Goal: Task Accomplishment & Management: Manage account settings

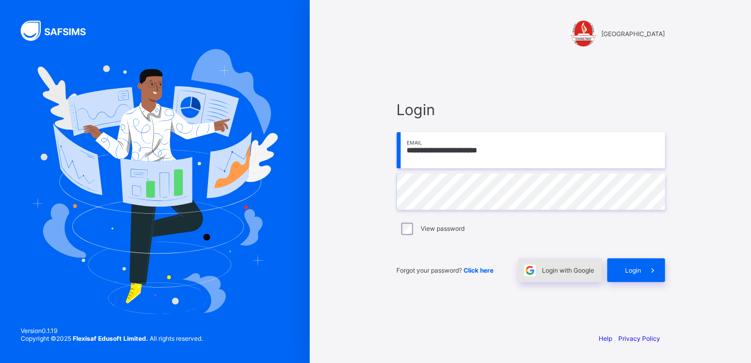
click at [571, 268] on span "Login with Google" at bounding box center [568, 270] width 52 height 8
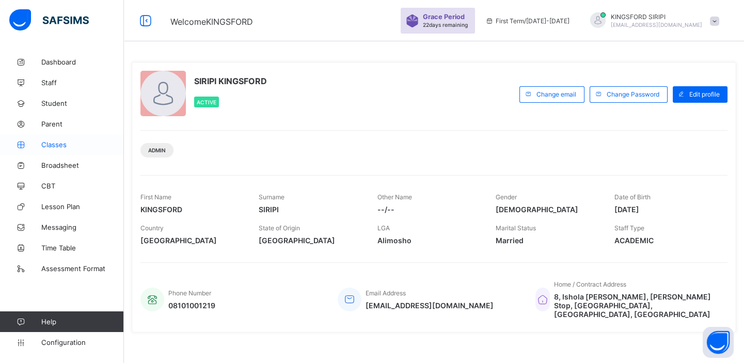
click at [53, 140] on span "Classes" at bounding box center [82, 144] width 83 height 8
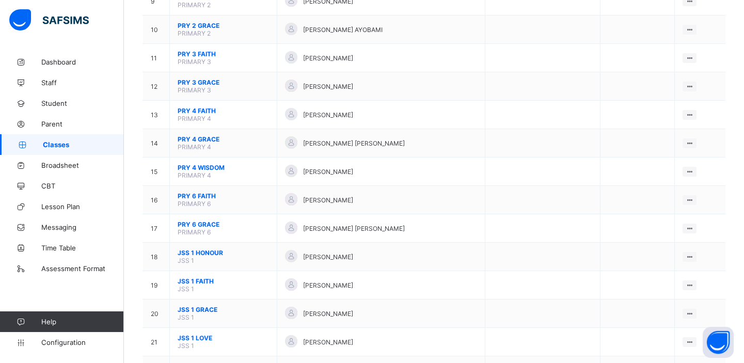
scroll to position [363, 0]
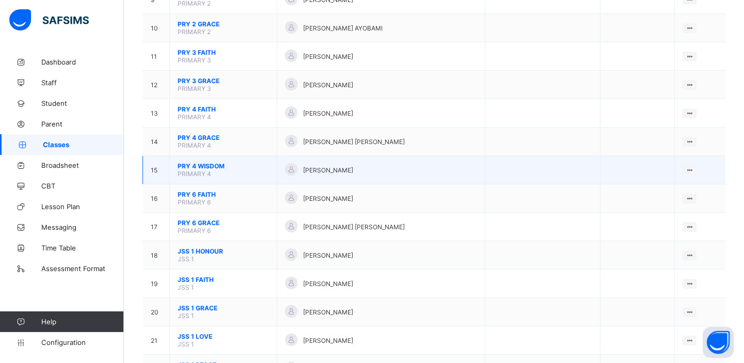
click at [326, 166] on span "[PERSON_NAME]" at bounding box center [327, 170] width 50 height 8
click at [237, 162] on span "PRY 4 WISDOM" at bounding box center [223, 166] width 91 height 8
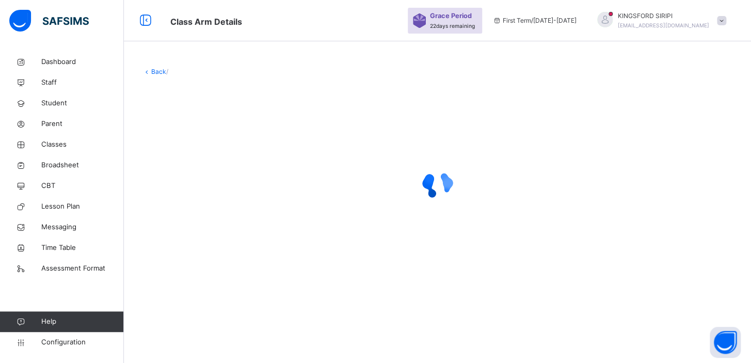
drag, startPoint x: 747, startPoint y: 151, endPoint x: 739, endPoint y: 18, distance: 133.4
click at [739, 18] on html "Class Arm Details Grace Period 22 days remaining First Term / [DATE]-[DATE] KIN…" at bounding box center [375, 181] width 751 height 363
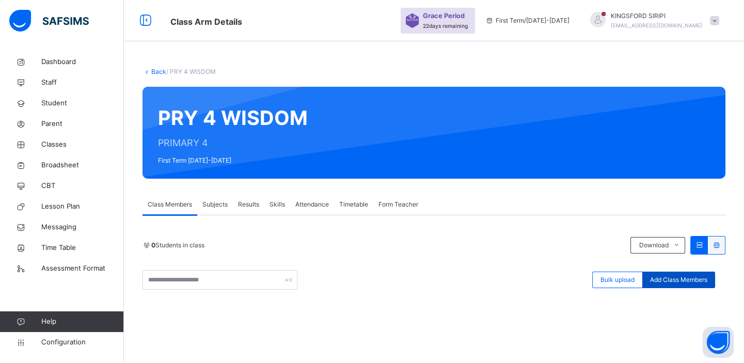
click at [669, 273] on div "Add Class Members" at bounding box center [678, 279] width 73 height 17
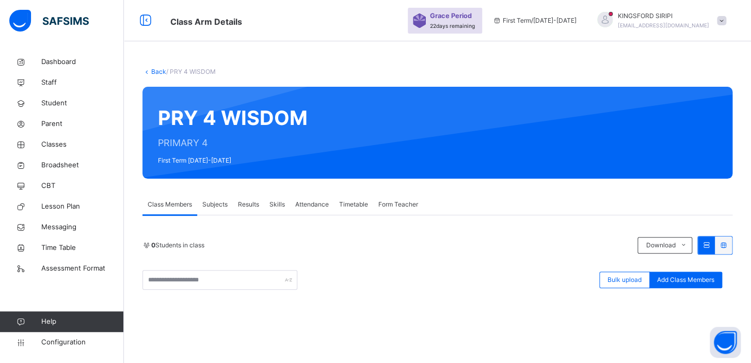
drag, startPoint x: 356, startPoint y: 122, endPoint x: 271, endPoint y: 120, distance: 84.7
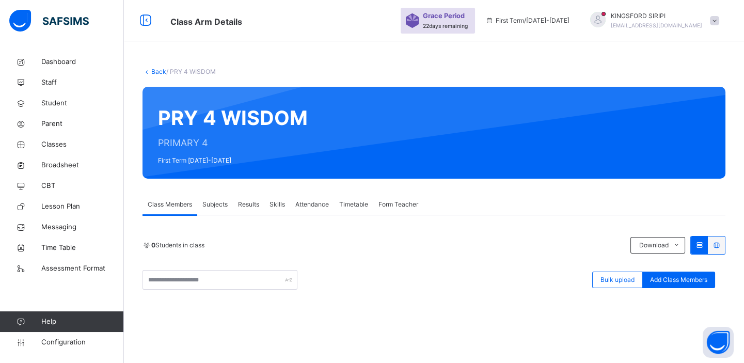
type input "**********"
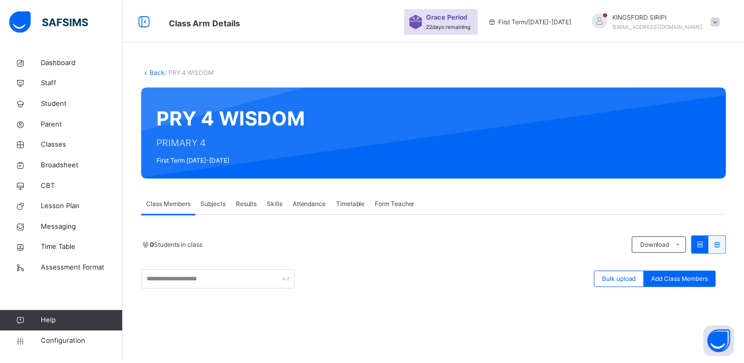
scroll to position [98, 0]
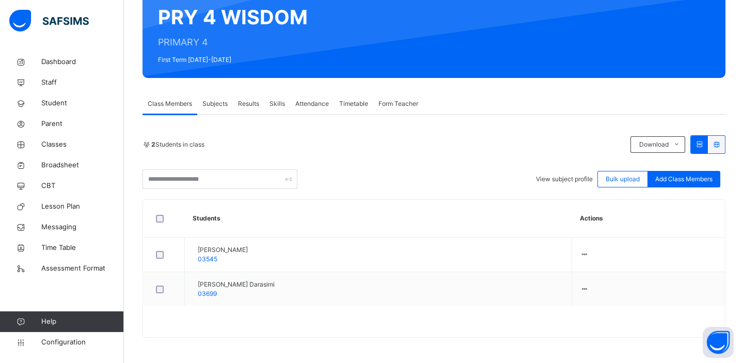
scroll to position [0, 0]
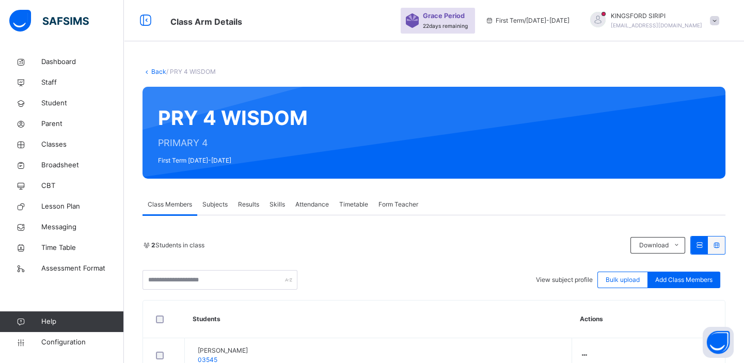
click at [158, 74] on link "Back" at bounding box center [158, 72] width 15 height 8
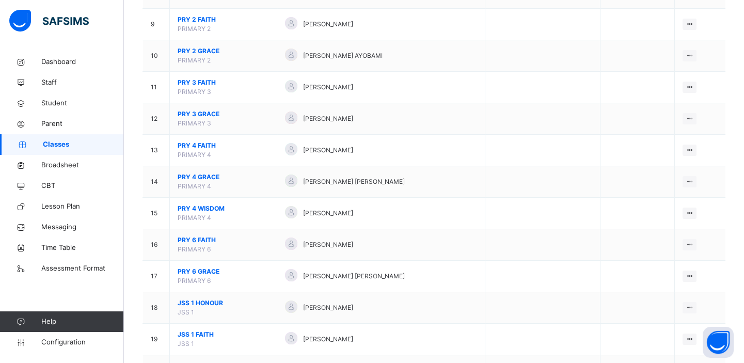
scroll to position [370, 0]
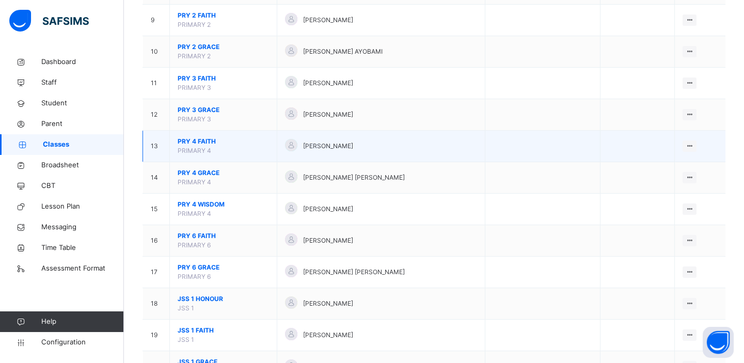
click at [190, 143] on span "PRY 4 FAITH" at bounding box center [223, 141] width 91 height 9
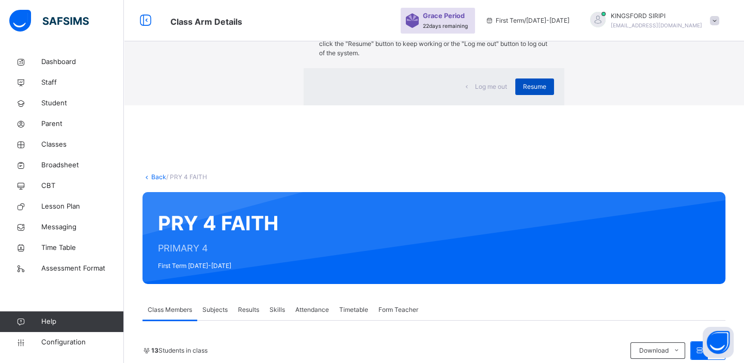
click at [523, 91] on span "Resume" at bounding box center [534, 86] width 23 height 9
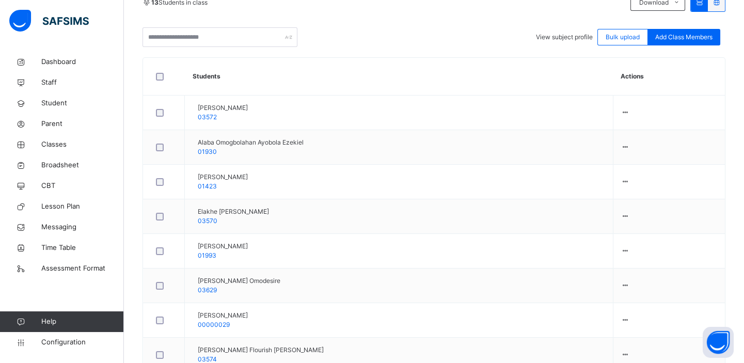
scroll to position [249, 0]
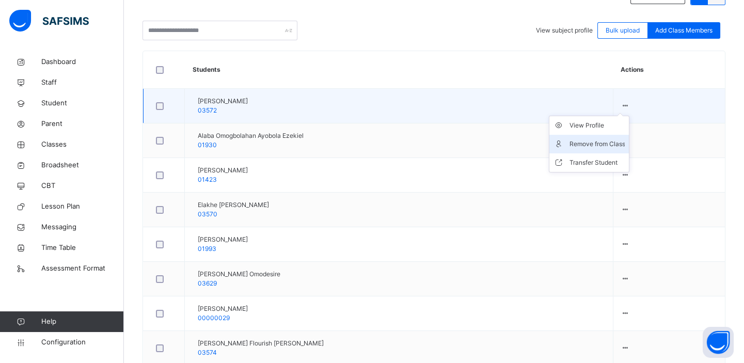
click at [606, 148] on div "Remove from Class" at bounding box center [597, 144] width 56 height 10
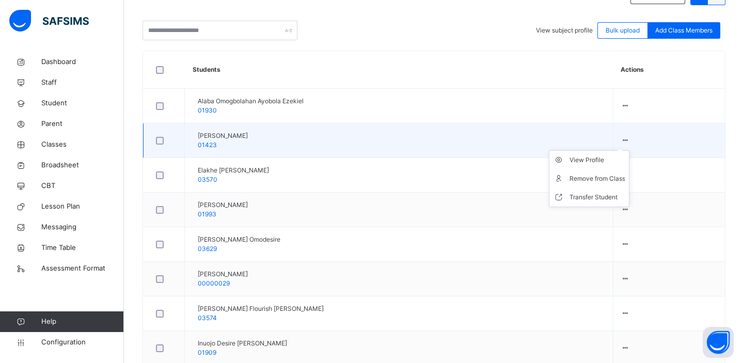
click at [630, 138] on icon at bounding box center [625, 140] width 9 height 8
click at [610, 182] on div "Remove from Class" at bounding box center [597, 178] width 56 height 10
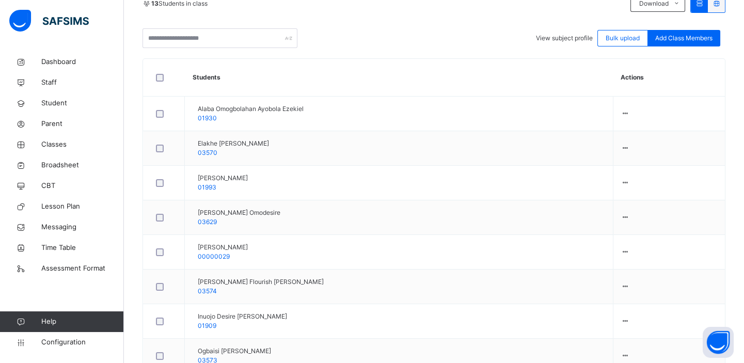
scroll to position [243, 0]
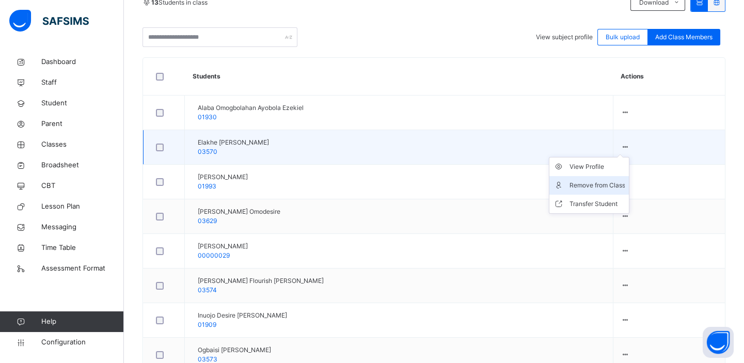
click at [608, 187] on div "Remove from Class" at bounding box center [597, 185] width 56 height 10
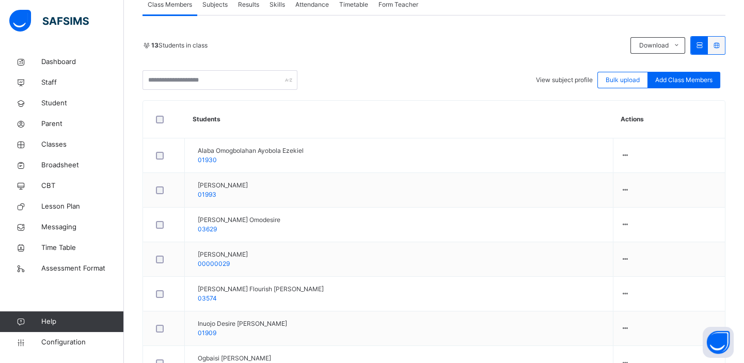
scroll to position [203, 0]
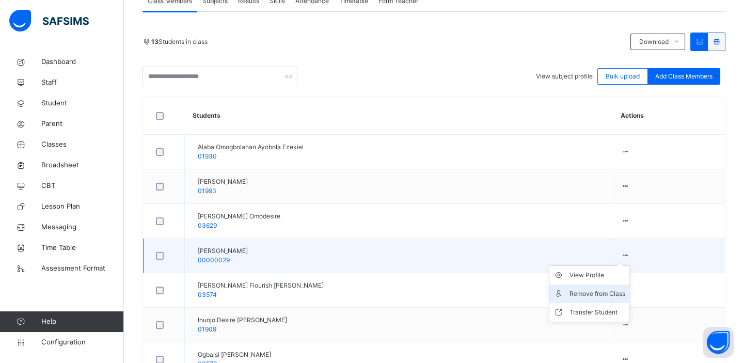
click at [614, 295] on div "Remove from Class" at bounding box center [597, 293] width 56 height 10
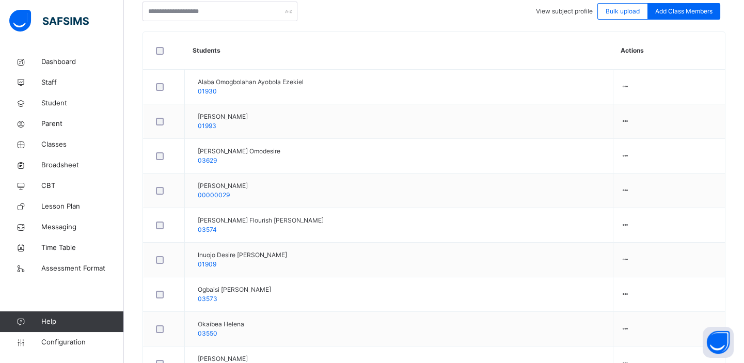
scroll to position [275, 0]
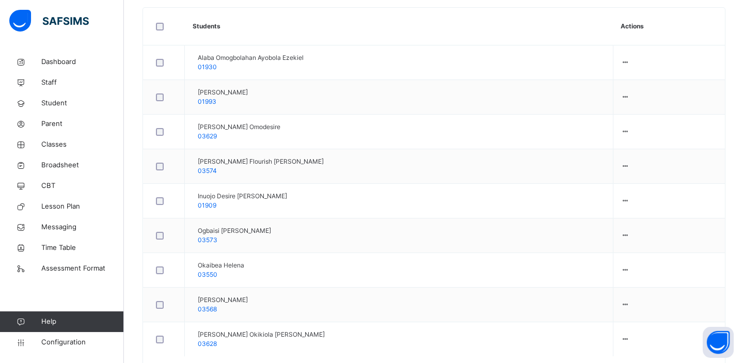
scroll to position [301, 0]
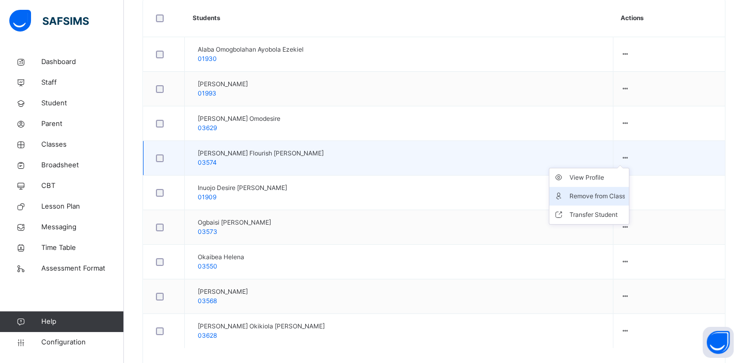
click at [623, 199] on div "Remove from Class" at bounding box center [597, 196] width 56 height 10
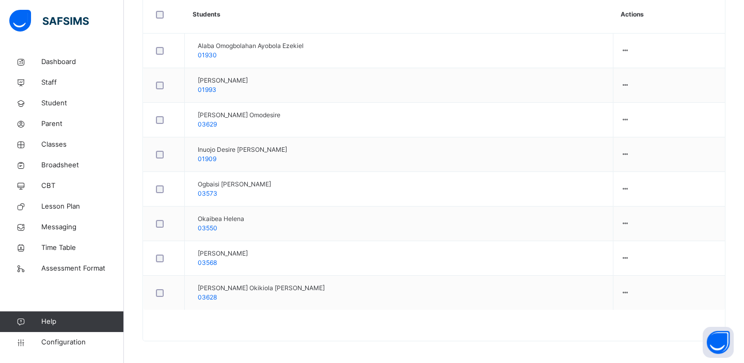
scroll to position [308, 0]
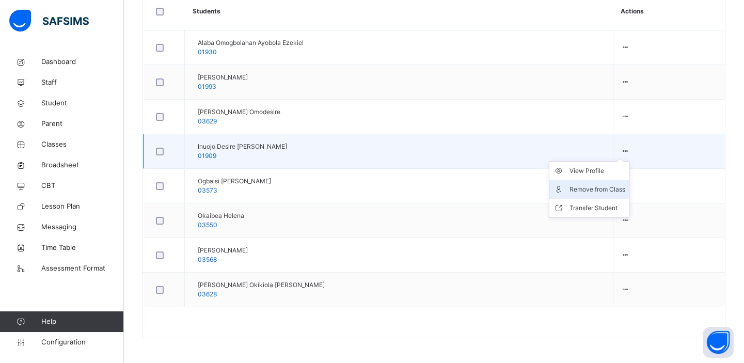
click at [620, 195] on div "Remove from Class" at bounding box center [597, 189] width 56 height 10
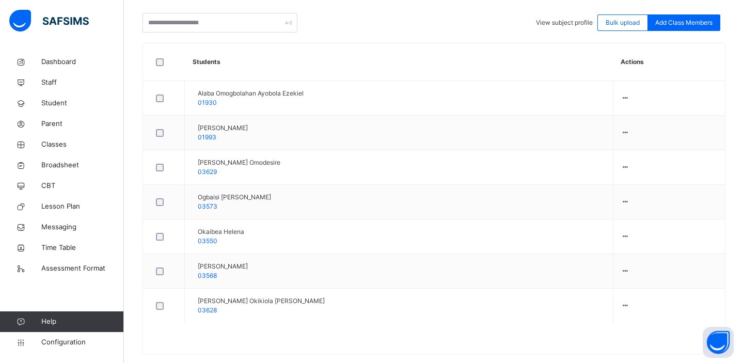
scroll to position [273, 0]
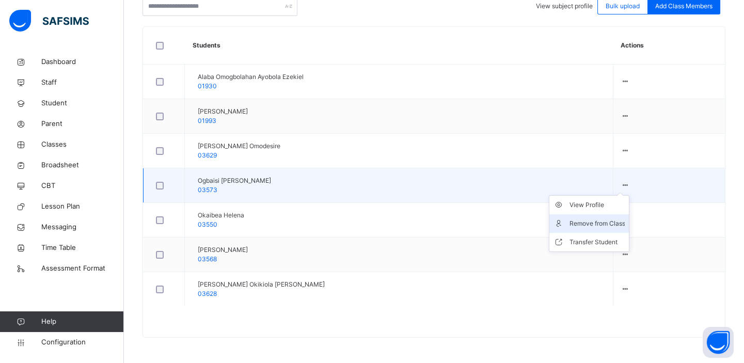
click at [605, 226] on div "Remove from Class" at bounding box center [597, 223] width 56 height 10
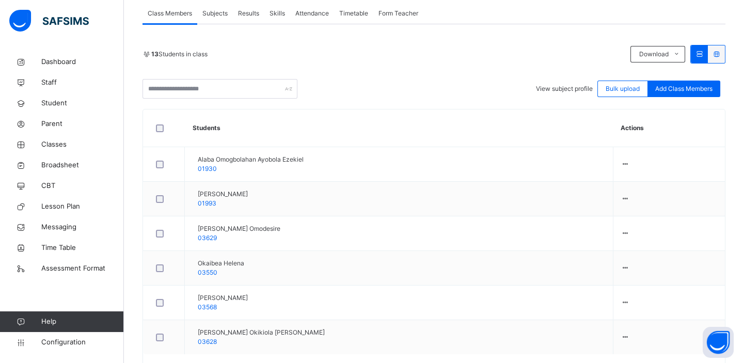
scroll to position [238, 0]
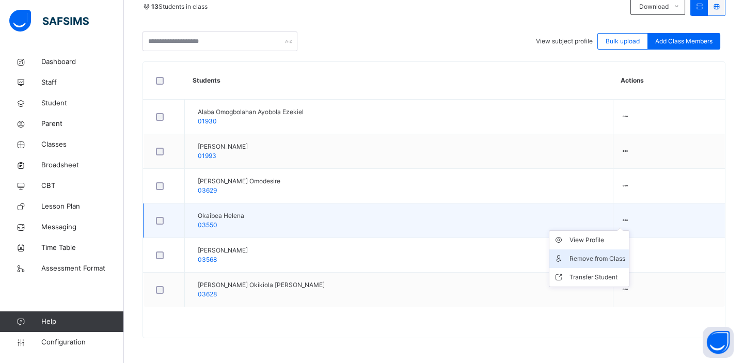
click at [604, 260] on div "Remove from Class" at bounding box center [597, 258] width 56 height 10
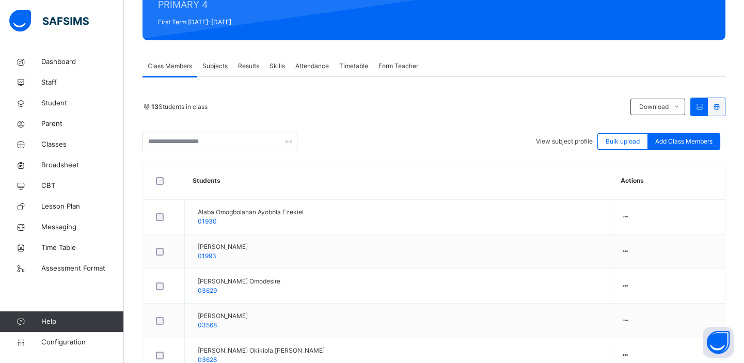
scroll to position [204, 0]
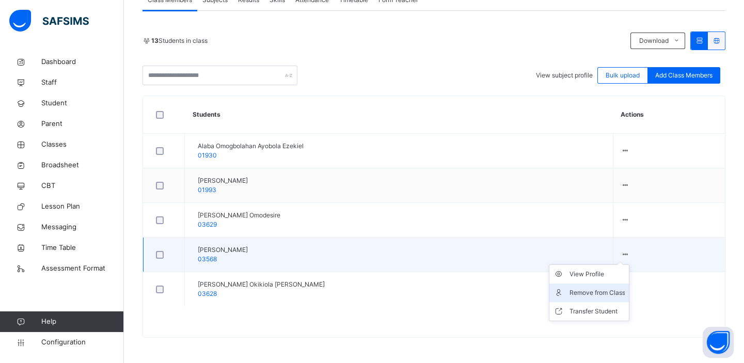
click at [610, 294] on div "Remove from Class" at bounding box center [597, 292] width 56 height 10
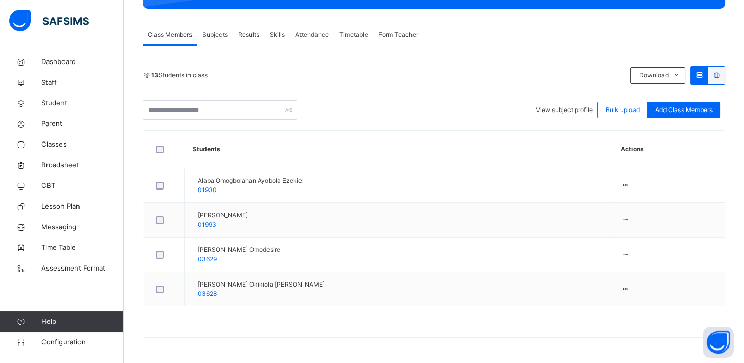
scroll to position [30, 0]
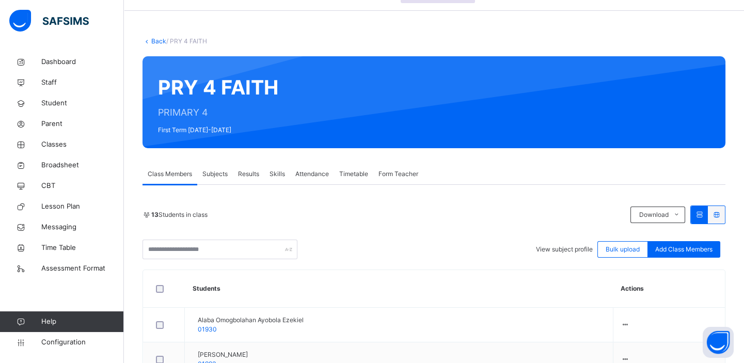
click at [157, 41] on link "Back" at bounding box center [158, 41] width 15 height 8
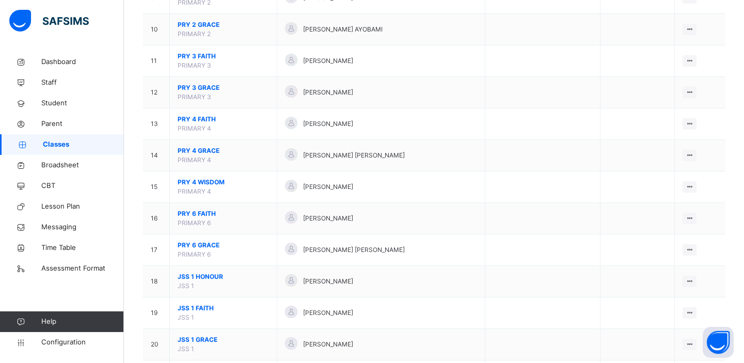
scroll to position [399, 0]
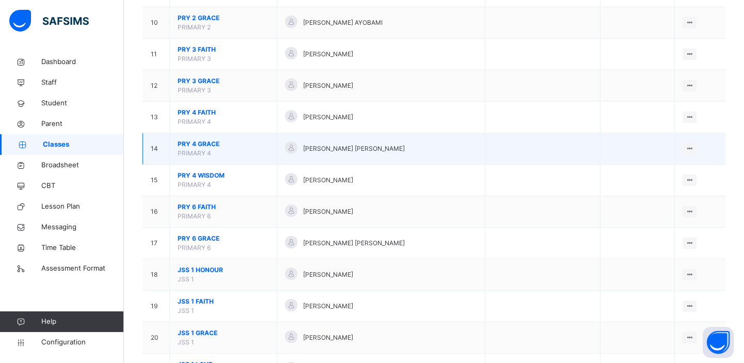
click at [230, 139] on span "PRY 4 GRACE" at bounding box center [223, 143] width 91 height 9
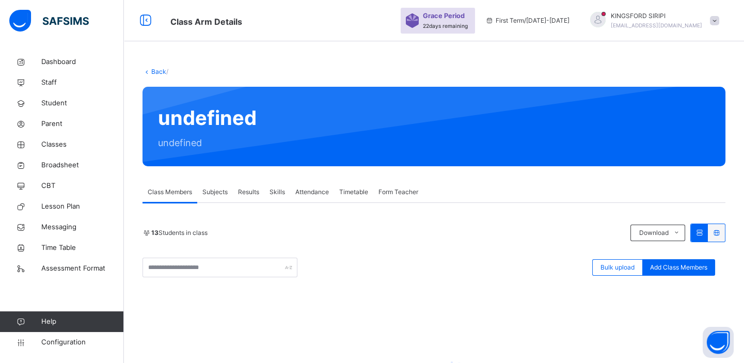
click at [160, 73] on link "Back" at bounding box center [158, 72] width 15 height 8
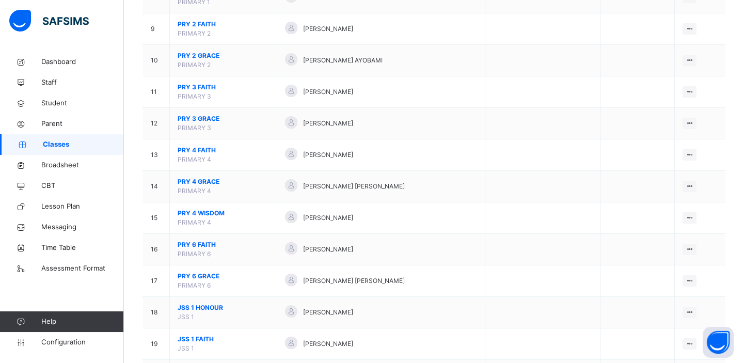
scroll to position [367, 0]
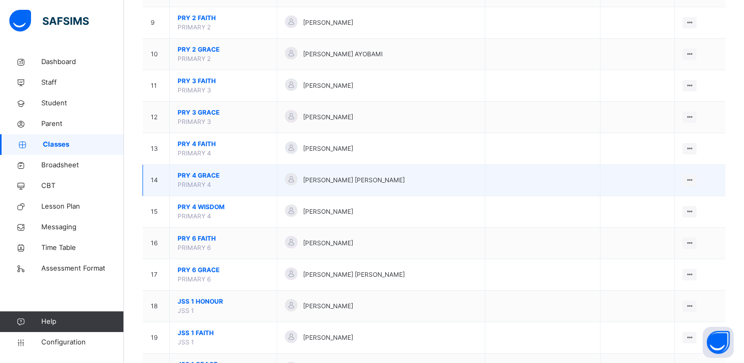
click at [206, 181] on span "PRIMARY 4" at bounding box center [195, 185] width 34 height 8
click at [197, 172] on span "PRY 4 GRACE" at bounding box center [223, 175] width 91 height 9
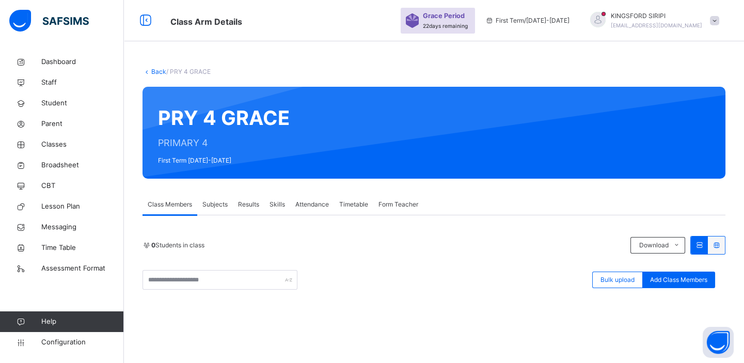
click at [366, 263] on div "0 Students in class Download Pdf Report Excel Report Bulk upload Add Class Memb…" at bounding box center [433, 263] width 583 height 54
click at [402, 203] on span "Form Teacher" at bounding box center [398, 204] width 40 height 9
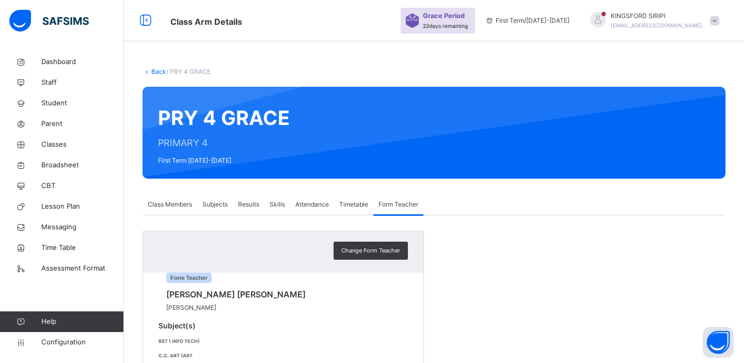
click at [155, 72] on link "Back" at bounding box center [158, 72] width 15 height 8
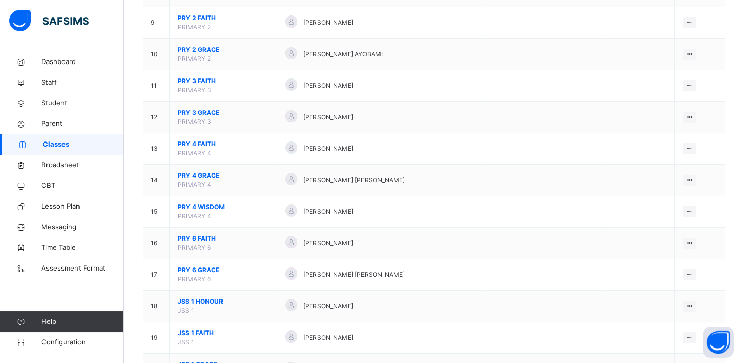
scroll to position [370, 0]
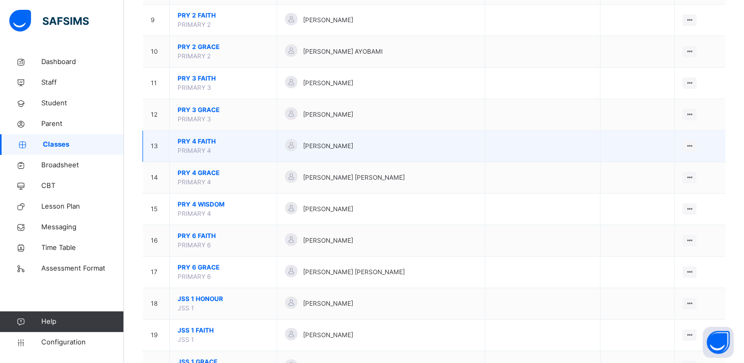
click at [191, 141] on span "PRY 4 FAITH" at bounding box center [223, 141] width 91 height 9
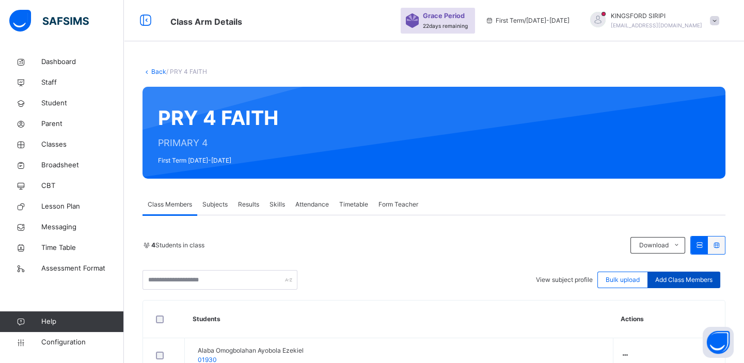
click at [693, 283] on span "Add Class Members" at bounding box center [683, 279] width 57 height 9
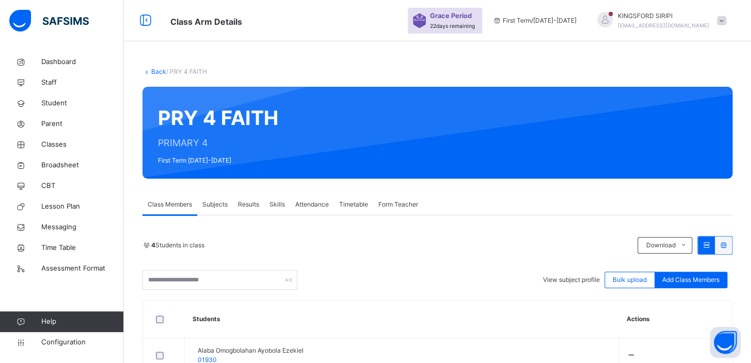
drag, startPoint x: 337, startPoint y: 122, endPoint x: 270, endPoint y: 122, distance: 67.6
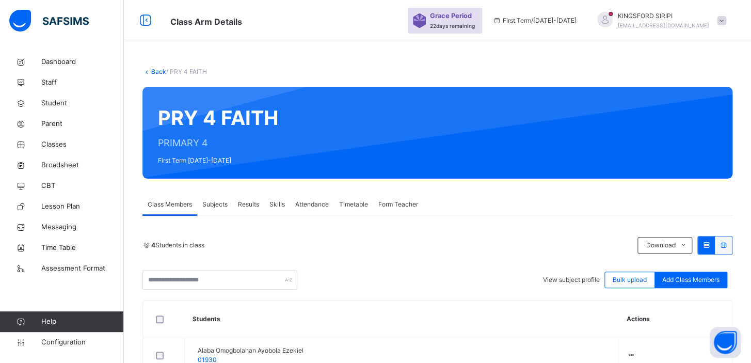
drag, startPoint x: 350, startPoint y: 125, endPoint x: 272, endPoint y: 122, distance: 78.0
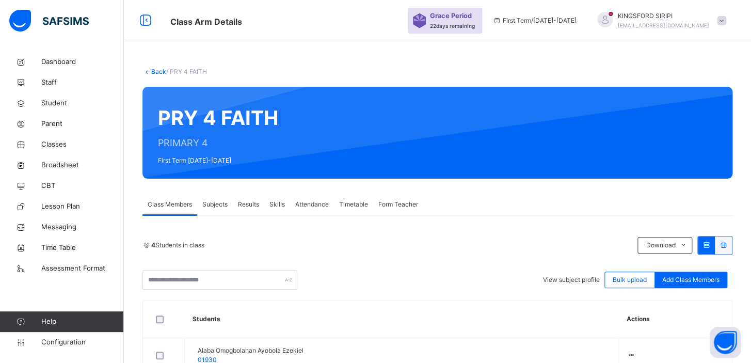
drag, startPoint x: 370, startPoint y: 121, endPoint x: 284, endPoint y: 124, distance: 86.7
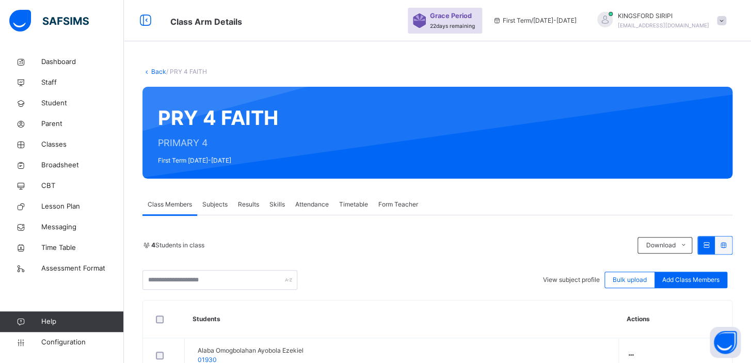
drag, startPoint x: 354, startPoint y: 125, endPoint x: 273, endPoint y: 127, distance: 81.0
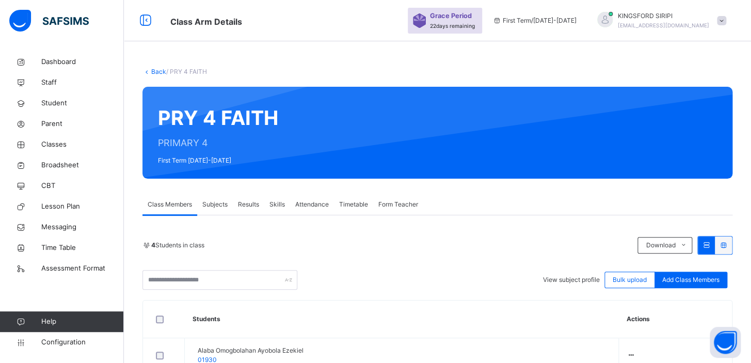
drag, startPoint x: 382, startPoint y: 116, endPoint x: 289, endPoint y: 124, distance: 93.2
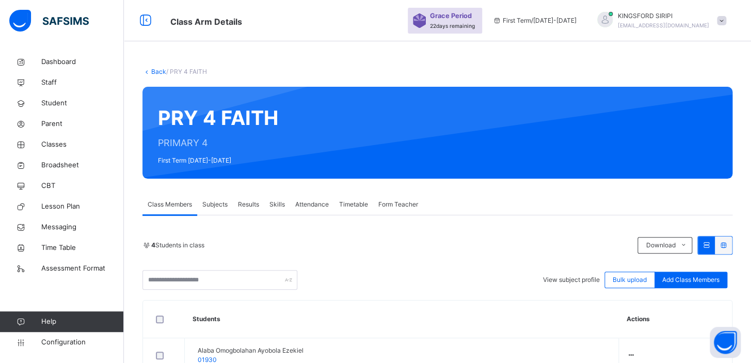
drag, startPoint x: 334, startPoint y: 122, endPoint x: 289, endPoint y: 121, distance: 45.4
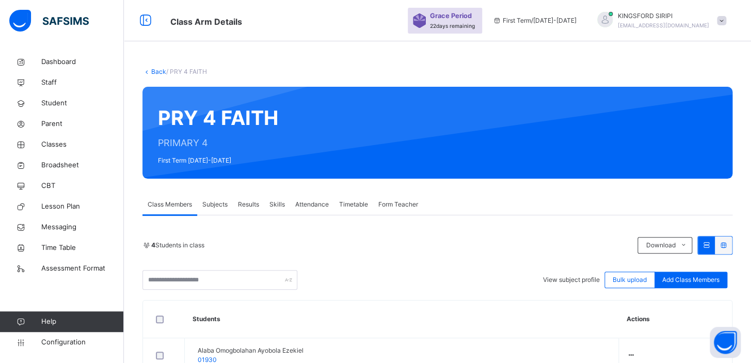
drag, startPoint x: 354, startPoint y: 124, endPoint x: 286, endPoint y: 123, distance: 68.1
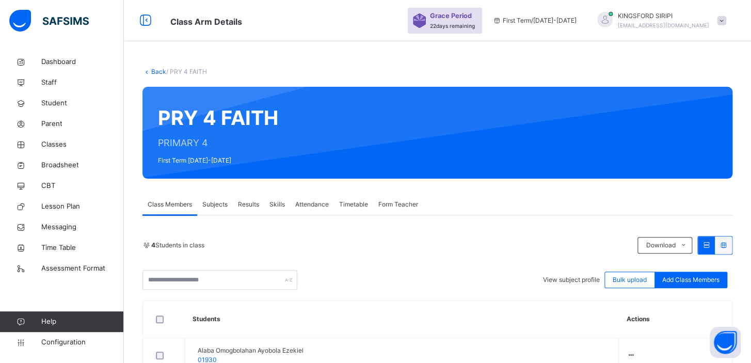
drag, startPoint x: 345, startPoint y: 122, endPoint x: 270, endPoint y: 118, distance: 74.9
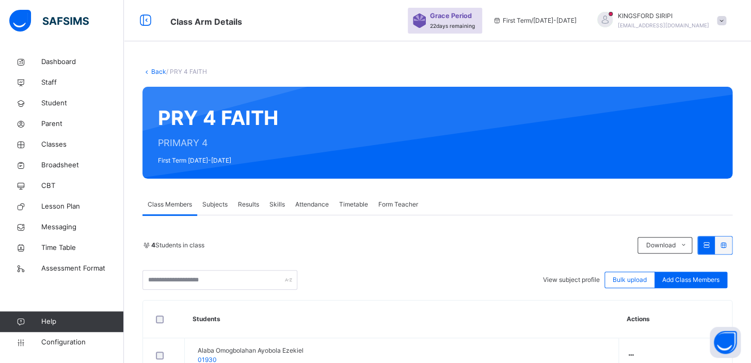
drag, startPoint x: 382, startPoint y: 121, endPoint x: 289, endPoint y: 124, distance: 92.4
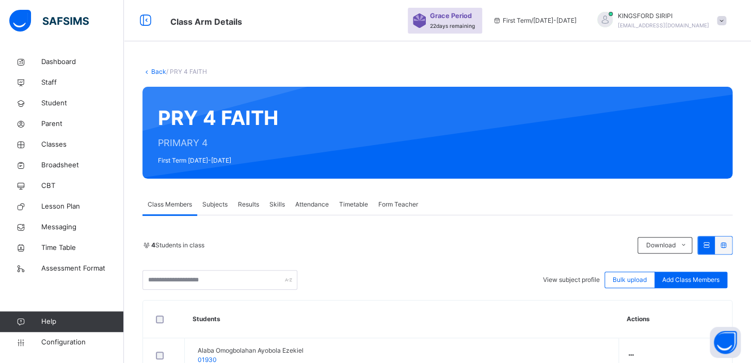
drag, startPoint x: 366, startPoint y: 121, endPoint x: 284, endPoint y: 127, distance: 82.3
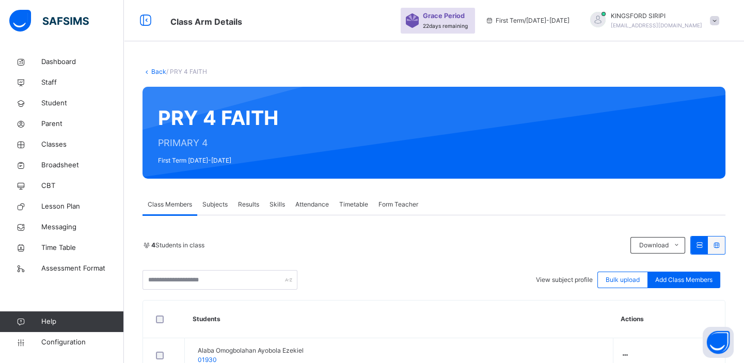
type input "**********"
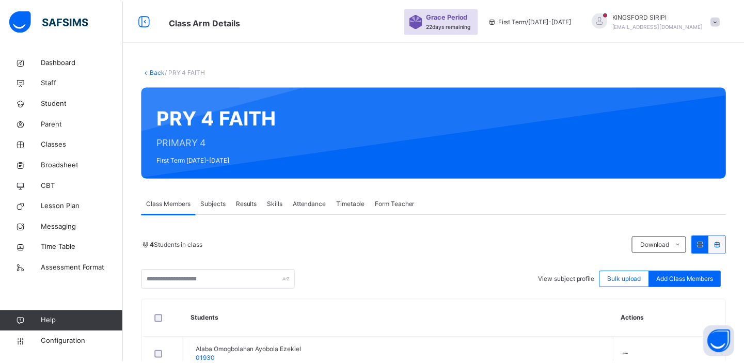
scroll to position [98, 0]
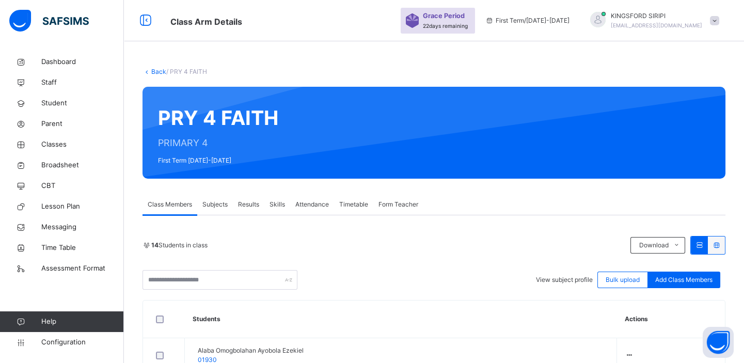
click at [156, 71] on link "Back" at bounding box center [158, 72] width 15 height 8
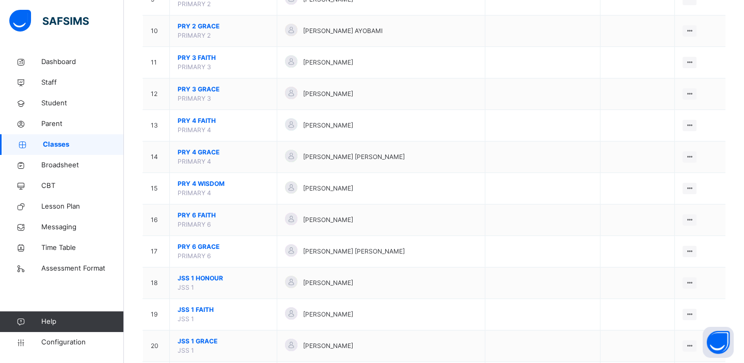
scroll to position [392, 0]
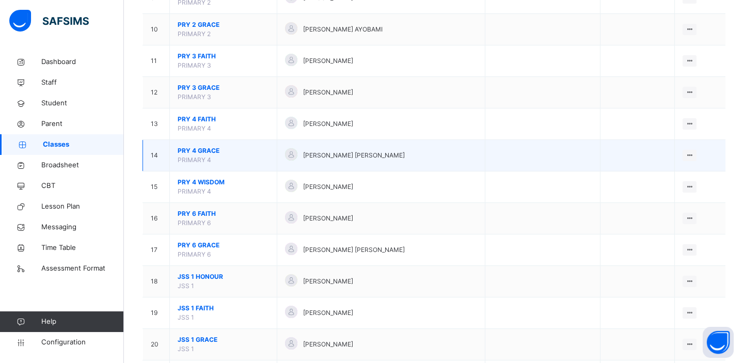
click at [211, 152] on span "PRY 4 GRACE" at bounding box center [223, 150] width 91 height 9
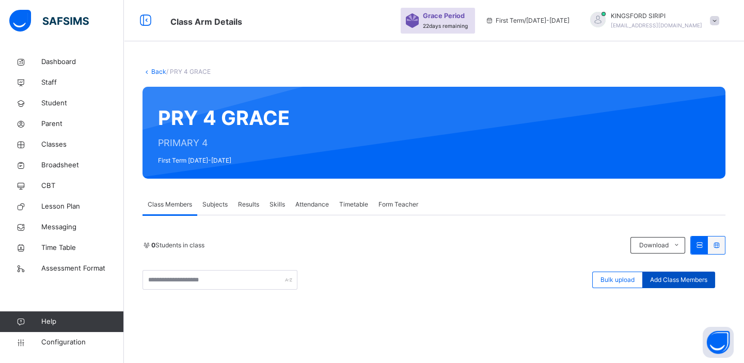
click at [699, 281] on span "Add Class Members" at bounding box center [678, 279] width 57 height 9
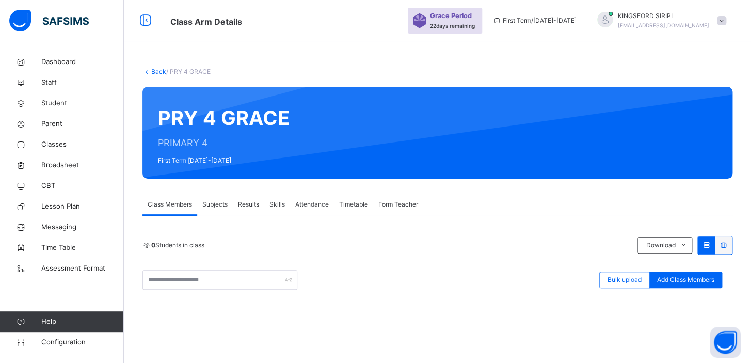
drag, startPoint x: 367, startPoint y: 124, endPoint x: 276, endPoint y: 121, distance: 91.4
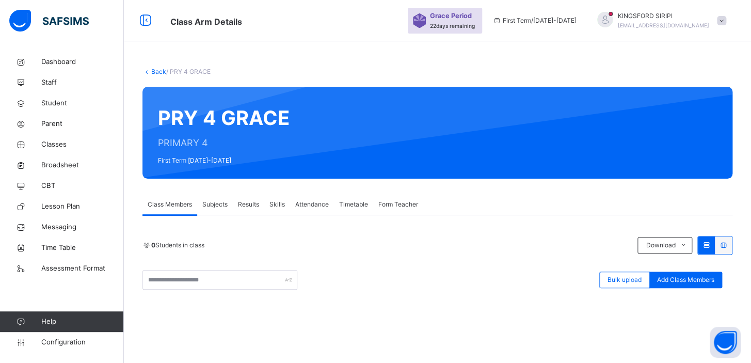
drag, startPoint x: 348, startPoint y: 134, endPoint x: 332, endPoint y: 122, distance: 19.6
drag, startPoint x: 344, startPoint y: 122, endPoint x: 287, endPoint y: 120, distance: 56.8
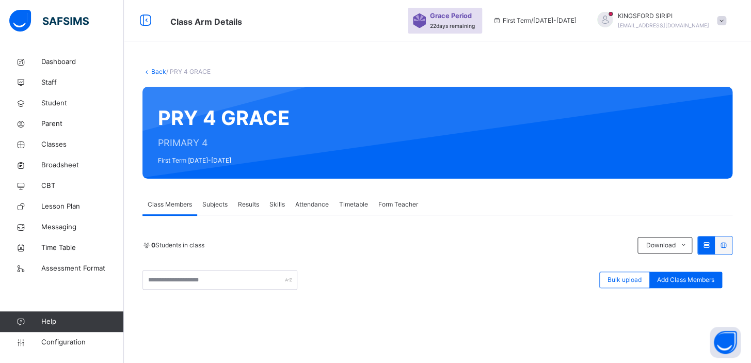
drag, startPoint x: 385, startPoint y: 119, endPoint x: 285, endPoint y: 118, distance: 99.6
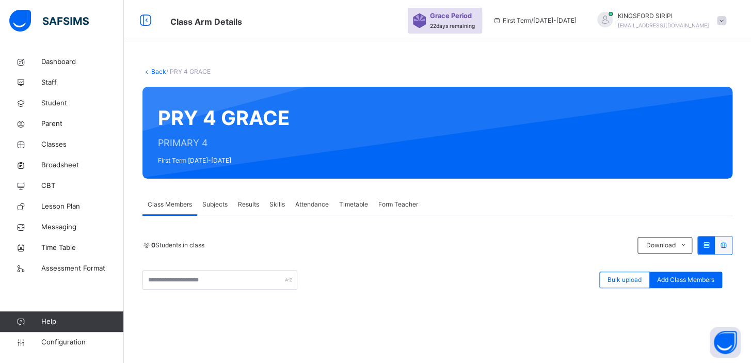
drag, startPoint x: 340, startPoint y: 119, endPoint x: 284, endPoint y: 124, distance: 56.4
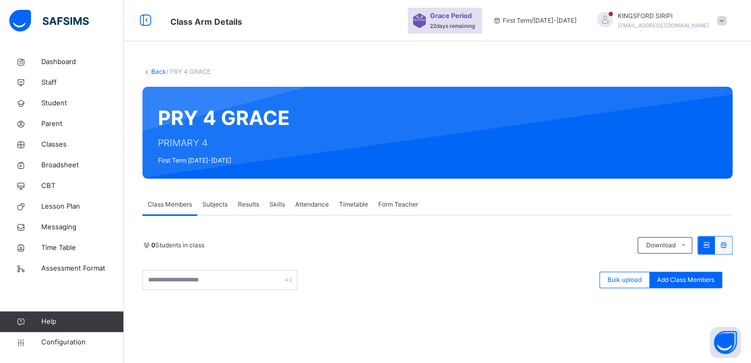
drag, startPoint x: 342, startPoint y: 120, endPoint x: 288, endPoint y: 123, distance: 54.3
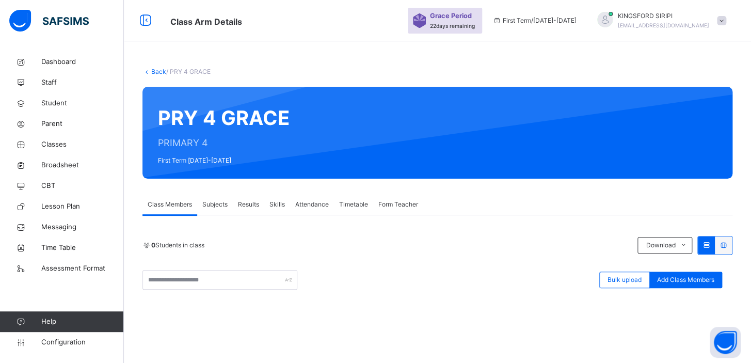
drag, startPoint x: 293, startPoint y: 118, endPoint x: 279, endPoint y: 118, distance: 13.9
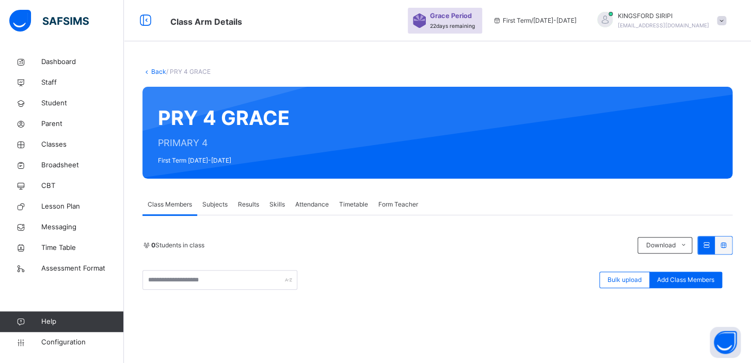
drag, startPoint x: 354, startPoint y: 123, endPoint x: 294, endPoint y: 120, distance: 60.5
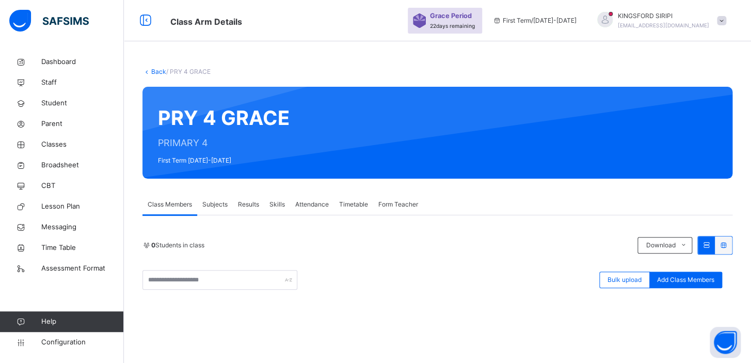
drag, startPoint x: 300, startPoint y: 116, endPoint x: 286, endPoint y: 116, distance: 13.9
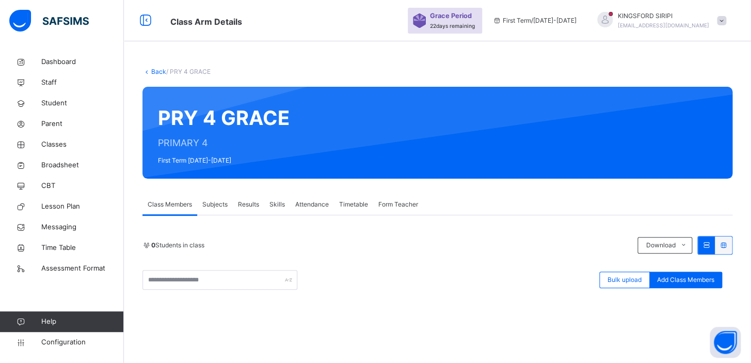
drag, startPoint x: 362, startPoint y: 121, endPoint x: 289, endPoint y: 121, distance: 72.2
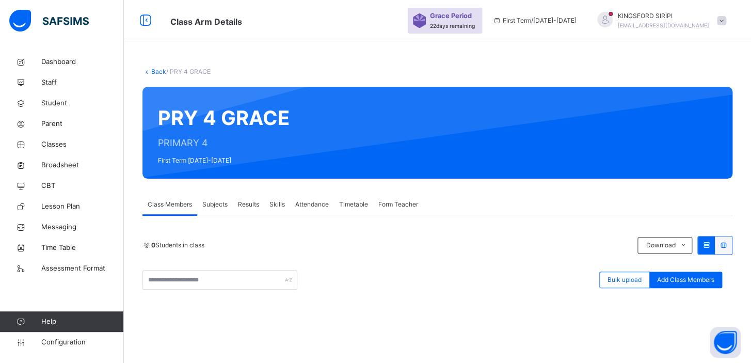
drag, startPoint x: 341, startPoint y: 123, endPoint x: 288, endPoint y: 117, distance: 53.0
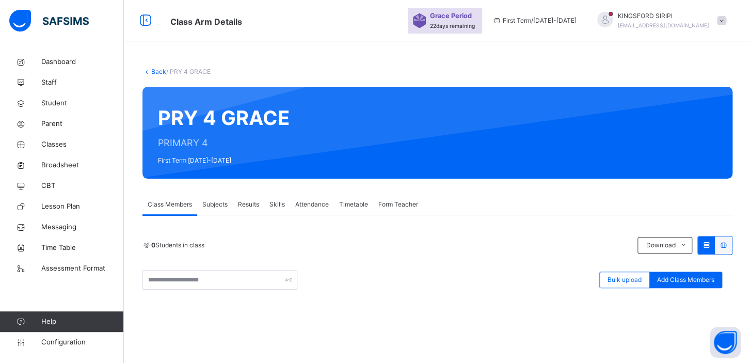
drag, startPoint x: 314, startPoint y: 123, endPoint x: 287, endPoint y: 122, distance: 27.4
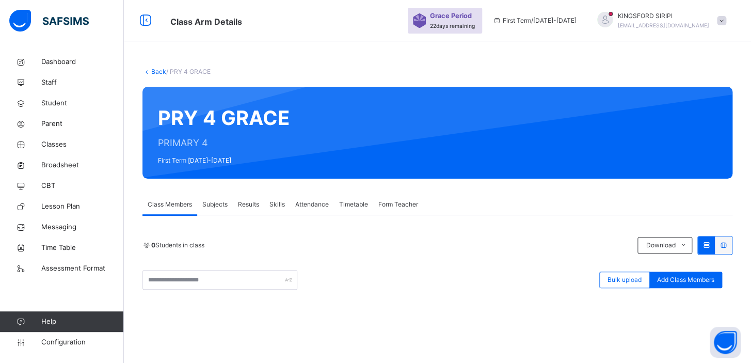
drag, startPoint x: 357, startPoint y: 124, endPoint x: 292, endPoint y: 119, distance: 64.7
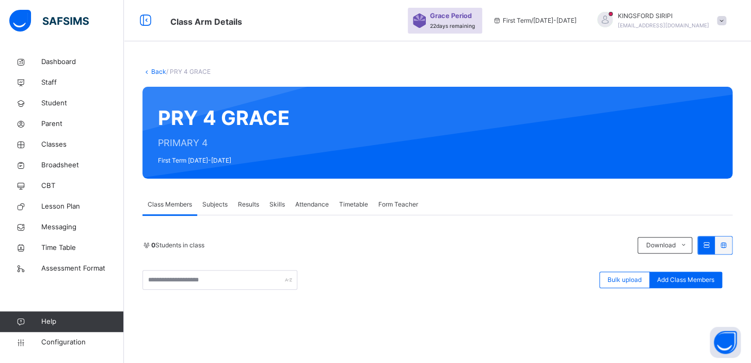
drag, startPoint x: 378, startPoint y: 122, endPoint x: 282, endPoint y: 117, distance: 96.6
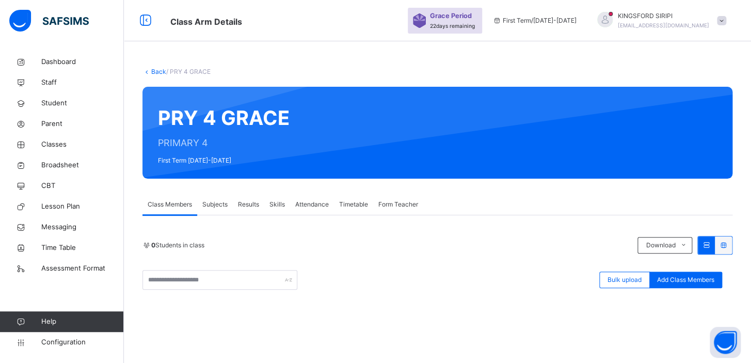
drag, startPoint x: 373, startPoint y: 117, endPoint x: 289, endPoint y: 120, distance: 84.1
type input "**********"
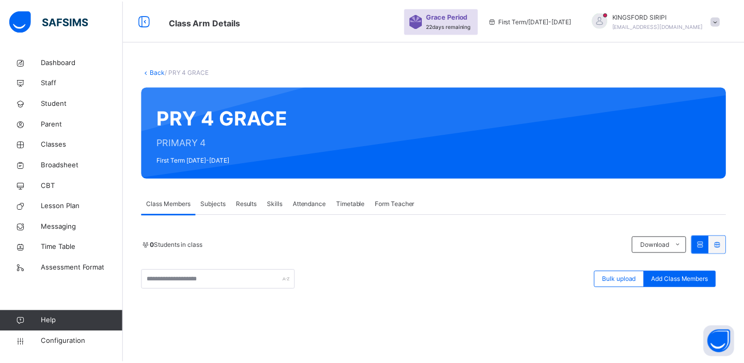
scroll to position [98, 0]
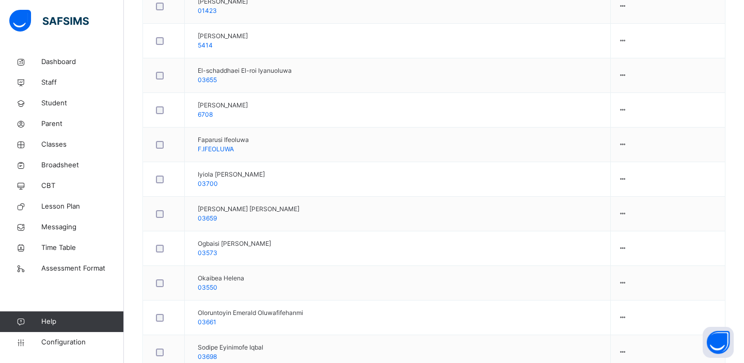
scroll to position [459, 0]
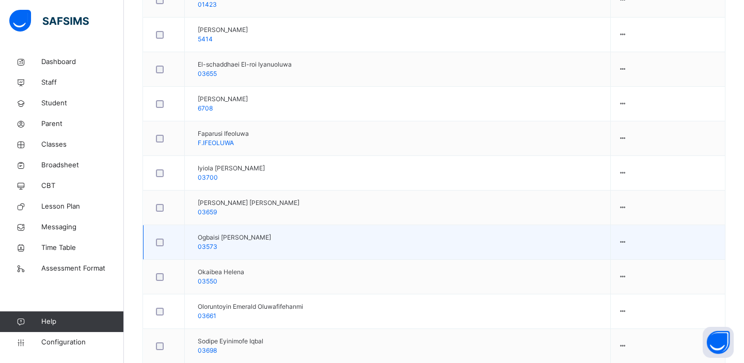
click at [159, 236] on div at bounding box center [163, 242] width 25 height 22
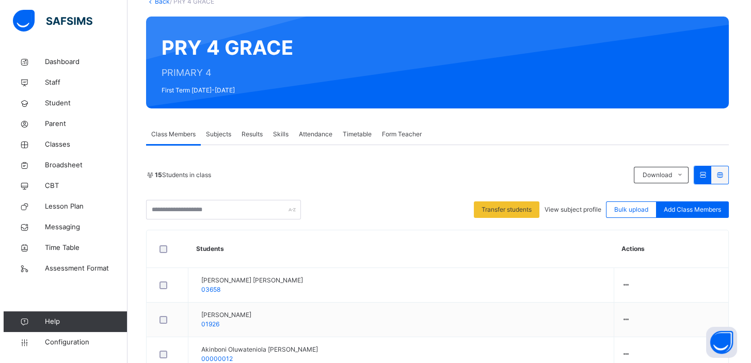
scroll to position [0, 0]
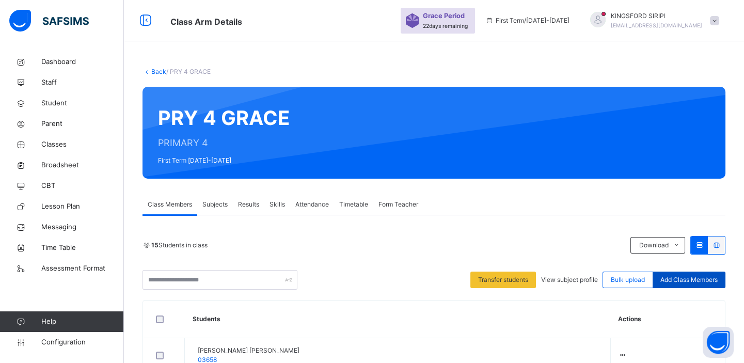
click at [698, 279] on span "Add Class Members" at bounding box center [688, 279] width 57 height 9
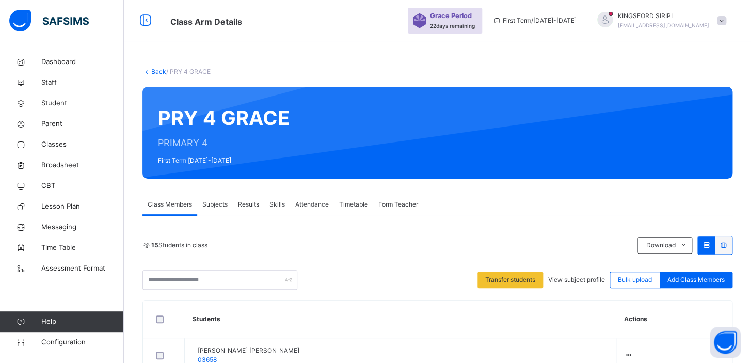
drag, startPoint x: 396, startPoint y: 151, endPoint x: 360, endPoint y: 367, distance: 218.6
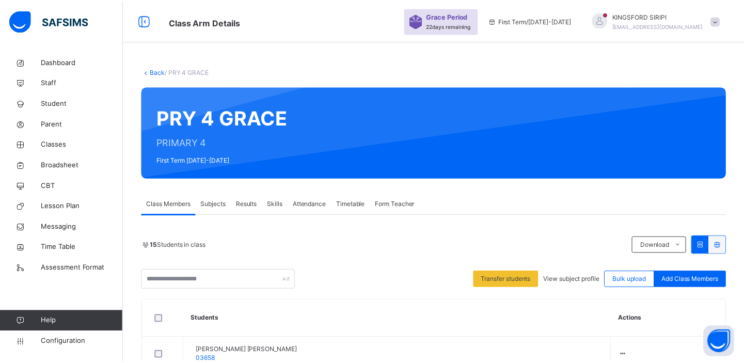
scroll to position [2, 0]
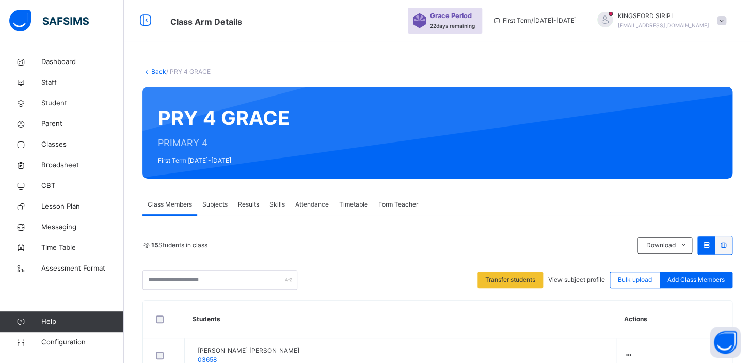
drag, startPoint x: 352, startPoint y: 122, endPoint x: 289, endPoint y: 119, distance: 63.5
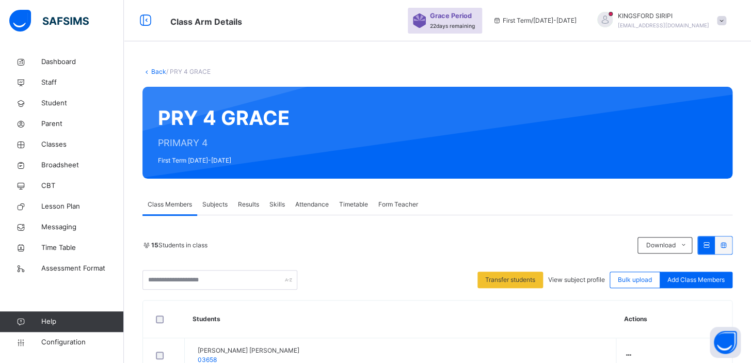
drag, startPoint x: 390, startPoint y: 121, endPoint x: 271, endPoint y: 123, distance: 118.2
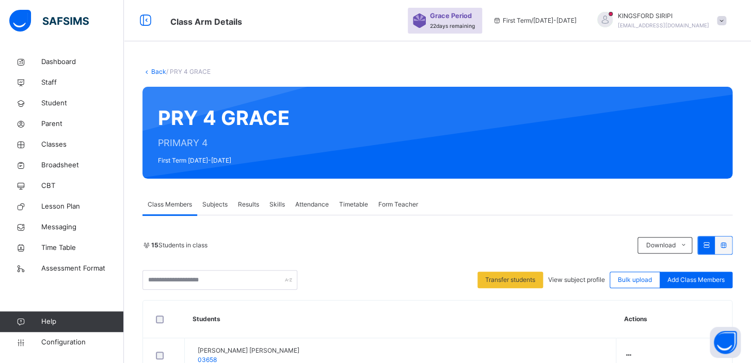
drag, startPoint x: 372, startPoint y: 119, endPoint x: 287, endPoint y: 115, distance: 84.2
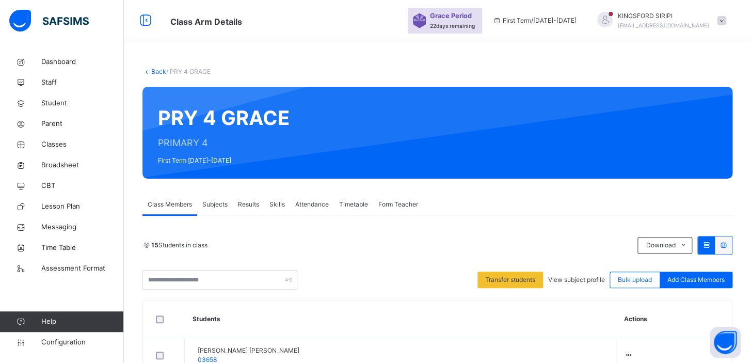
drag, startPoint x: 362, startPoint y: 121, endPoint x: 279, endPoint y: 115, distance: 82.8
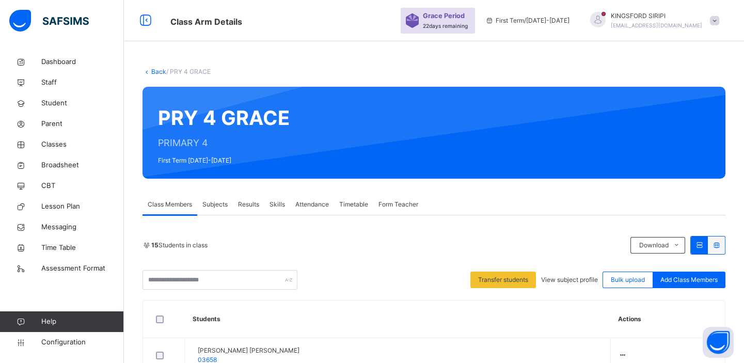
type input "******"
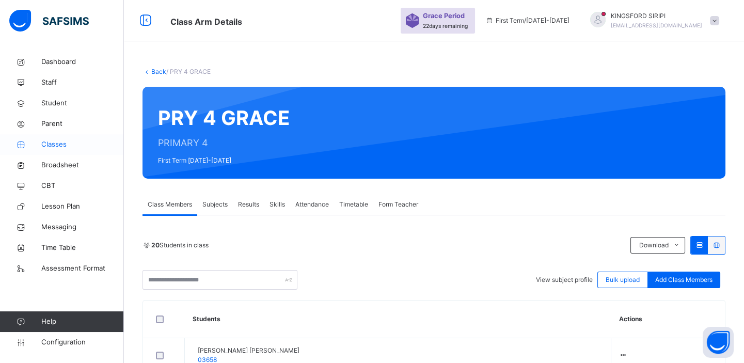
click at [54, 146] on span "Classes" at bounding box center [82, 144] width 83 height 10
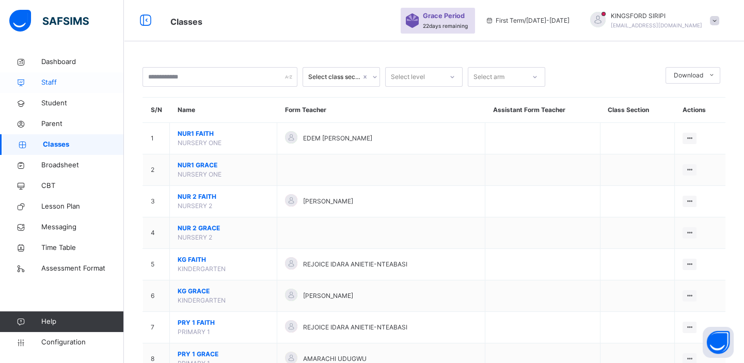
click at [56, 80] on span "Staff" at bounding box center [82, 82] width 83 height 10
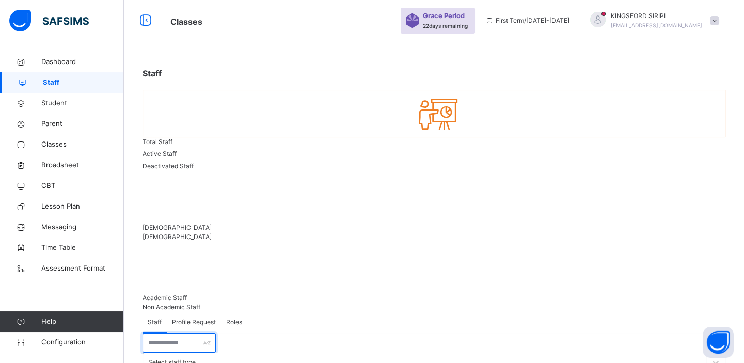
click at [199, 333] on input "text" at bounding box center [178, 343] width 73 height 20
click at [200, 333] on input "text" at bounding box center [178, 343] width 73 height 20
click at [189, 333] on input "text" at bounding box center [178, 343] width 73 height 20
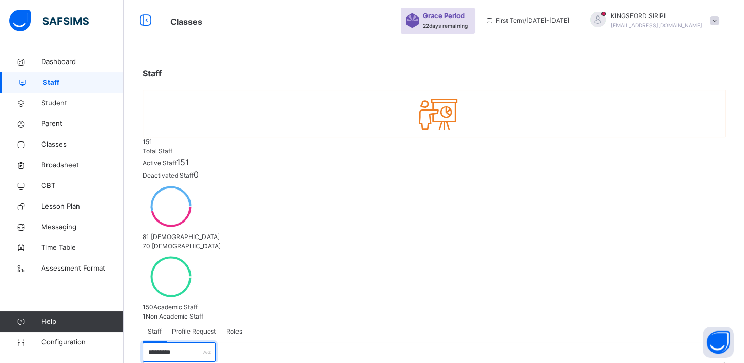
type input "********"
click at [186, 342] on input "text" at bounding box center [178, 352] width 73 height 20
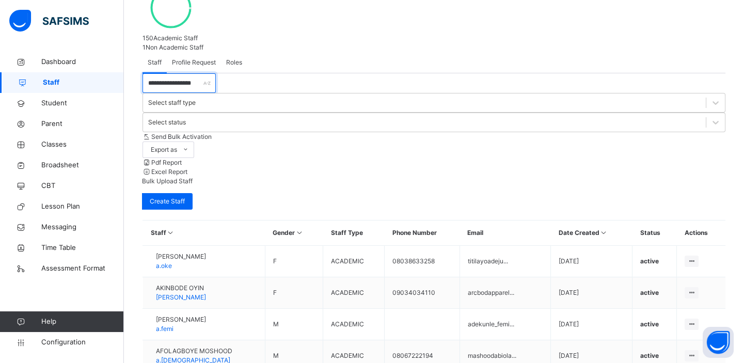
scroll to position [139, 0]
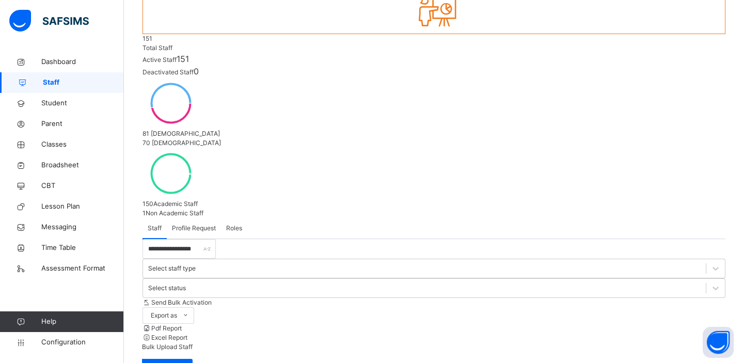
scroll to position [103, 0]
drag, startPoint x: 216, startPoint y: 131, endPoint x: 143, endPoint y: 130, distance: 72.8
click at [143, 239] on input "**********" at bounding box center [178, 249] width 73 height 20
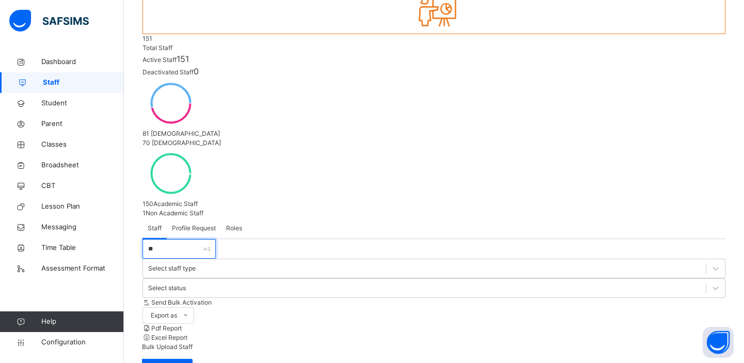
type input "*"
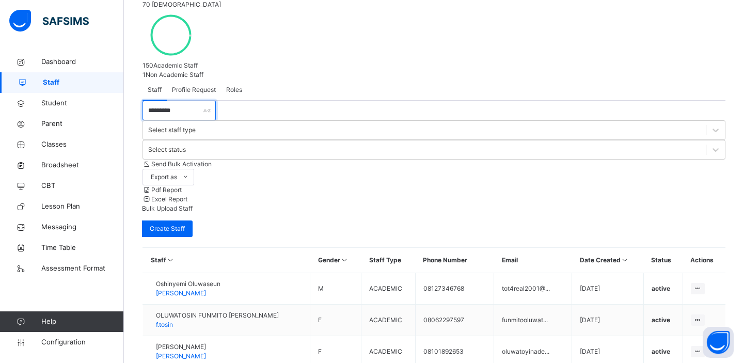
scroll to position [264, 0]
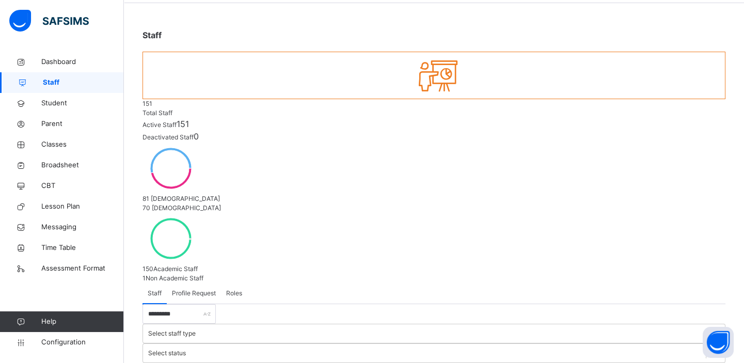
scroll to position [36, 0]
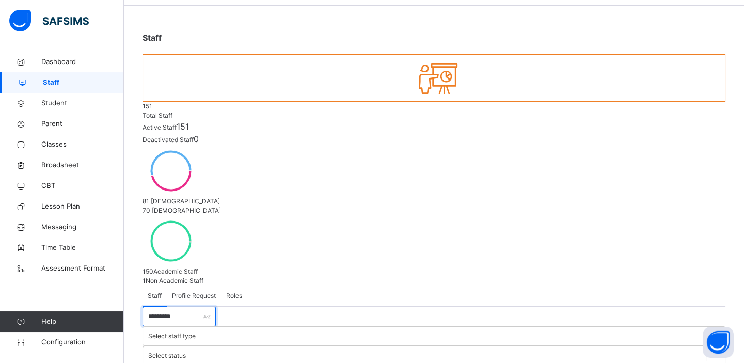
drag, startPoint x: 195, startPoint y: 204, endPoint x: 146, endPoint y: 200, distance: 49.2
click at [146, 307] on input "*********" at bounding box center [178, 317] width 73 height 20
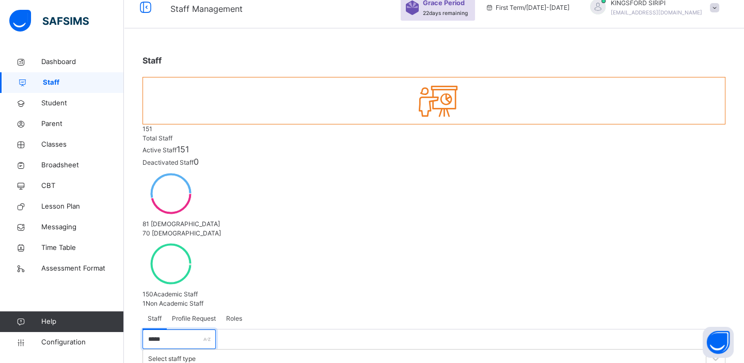
click at [189, 329] on input "*****" at bounding box center [178, 339] width 73 height 20
type input "*"
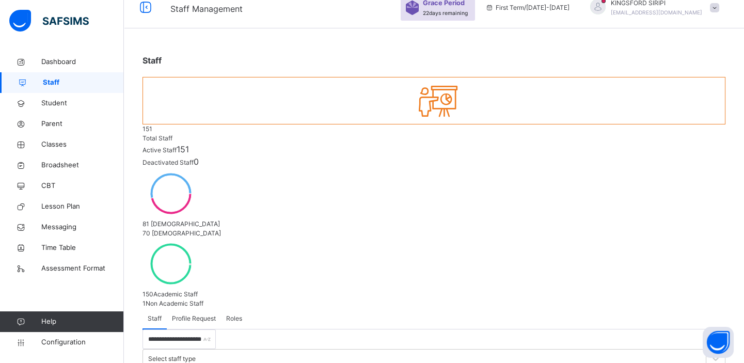
drag, startPoint x: 228, startPoint y: 225, endPoint x: 144, endPoint y: 222, distance: 84.2
click at [144, 329] on input "**********" at bounding box center [178, 339] width 73 height 20
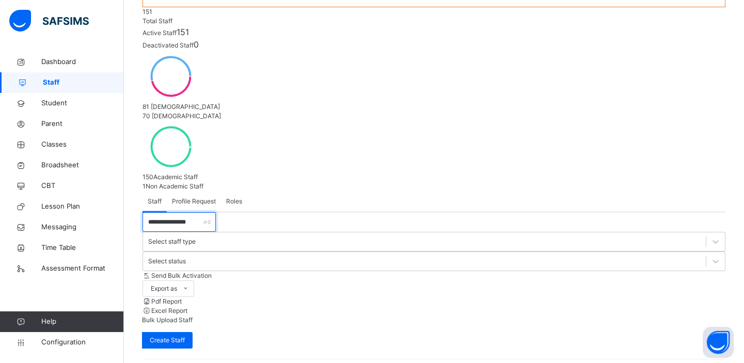
scroll to position [139, 0]
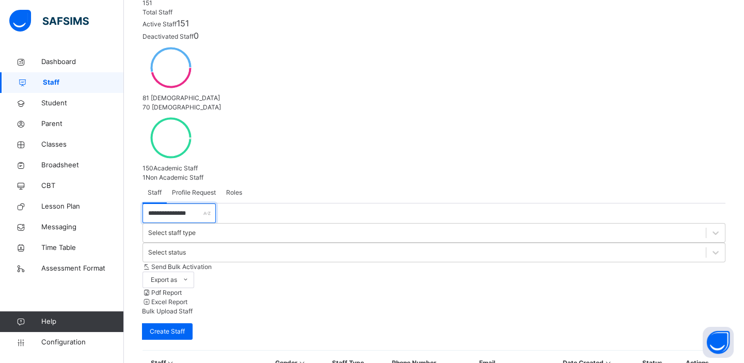
drag, startPoint x: 211, startPoint y: 98, endPoint x: 137, endPoint y: 101, distance: 73.9
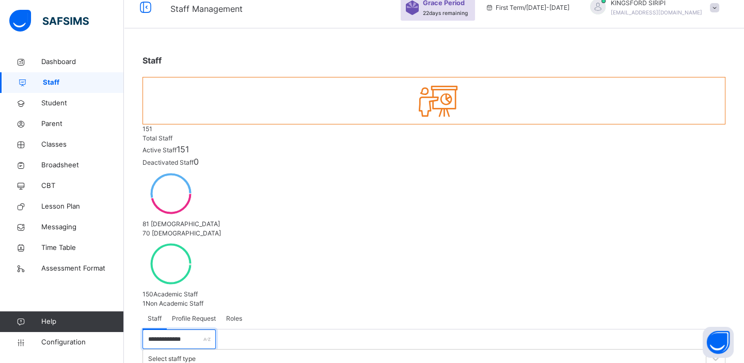
scroll to position [58, 0]
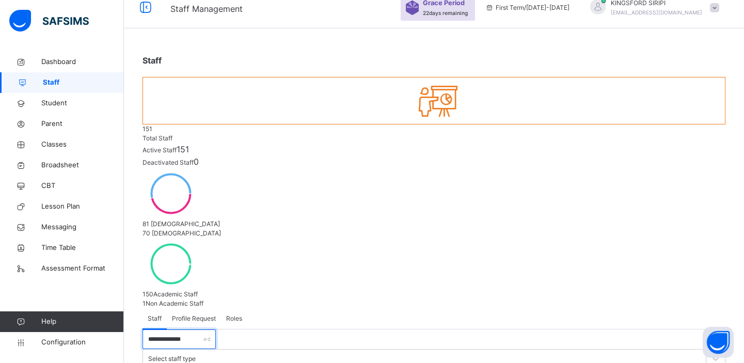
drag, startPoint x: 205, startPoint y: 221, endPoint x: 143, endPoint y: 226, distance: 62.1
click at [143, 329] on input "**********" at bounding box center [178, 339] width 73 height 20
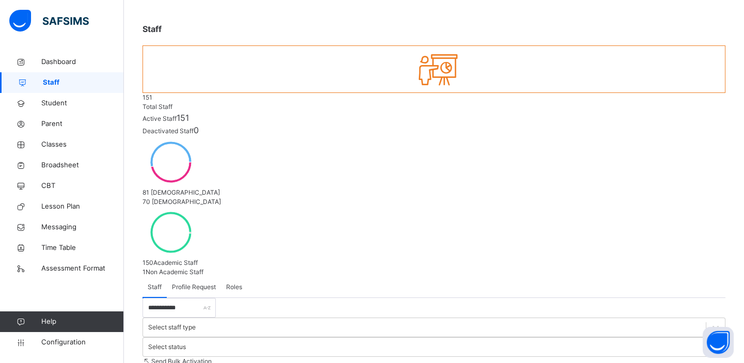
drag, startPoint x: 202, startPoint y: 194, endPoint x: 146, endPoint y: 195, distance: 56.2
click at [146, 298] on input "**********" at bounding box center [178, 308] width 73 height 20
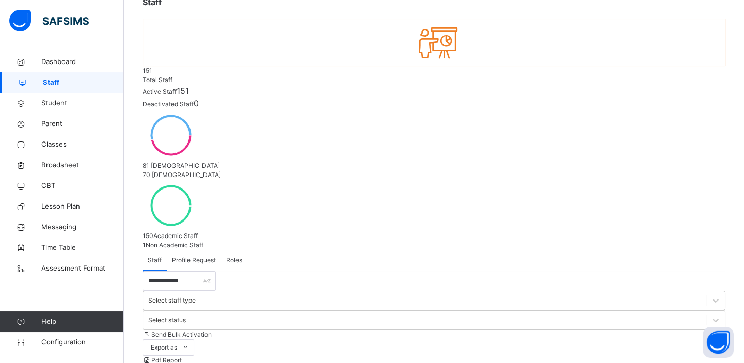
scroll to position [76, 0]
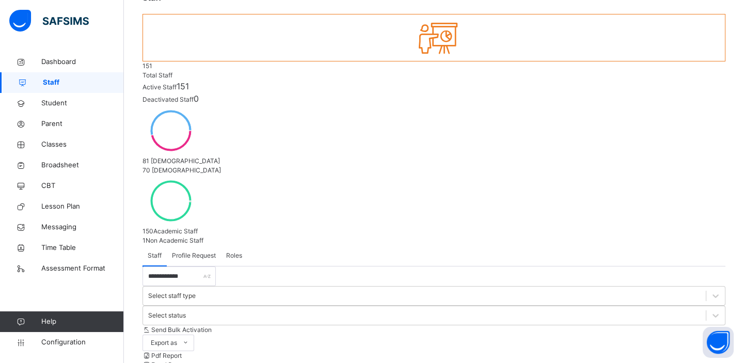
drag, startPoint x: 207, startPoint y: 161, endPoint x: 148, endPoint y: 159, distance: 59.9
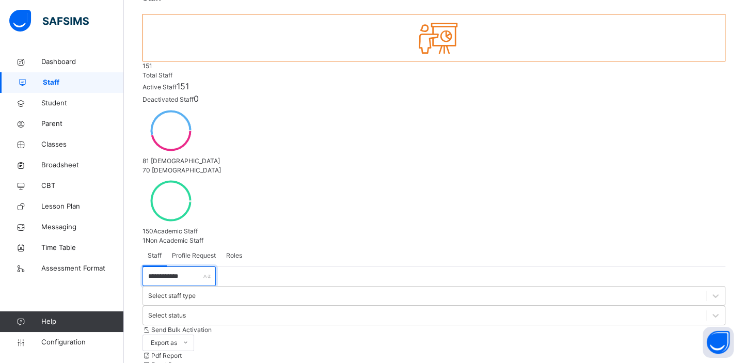
click at [148, 266] on input "**********" at bounding box center [178, 276] width 73 height 20
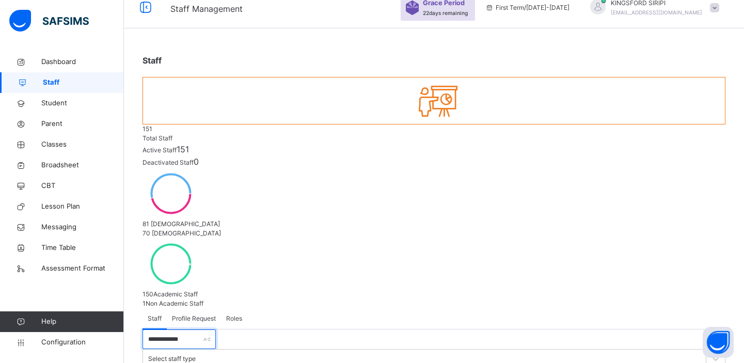
scroll to position [58, 0]
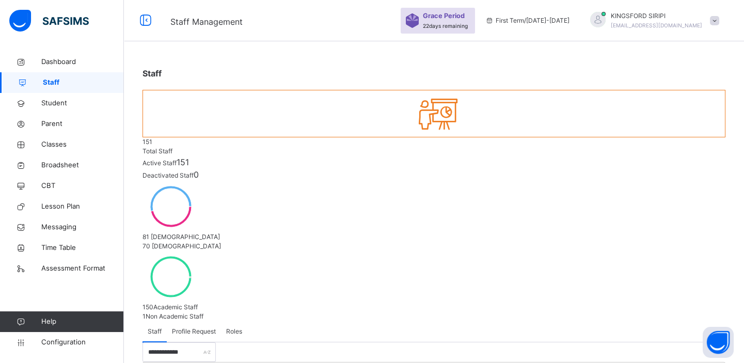
scroll to position [13, 0]
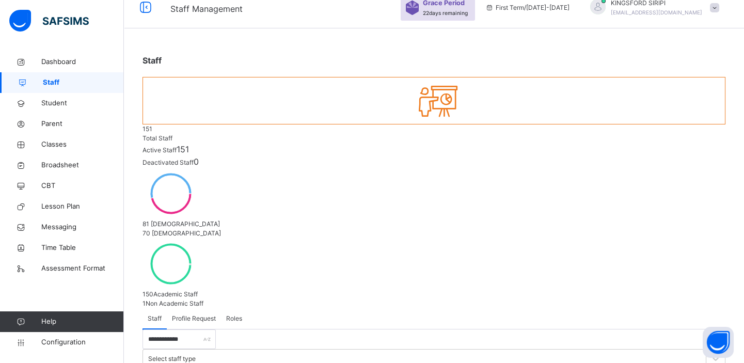
drag, startPoint x: 207, startPoint y: 229, endPoint x: 144, endPoint y: 221, distance: 63.4
click at [144, 329] on input "**********" at bounding box center [178, 339] width 73 height 20
type input "*"
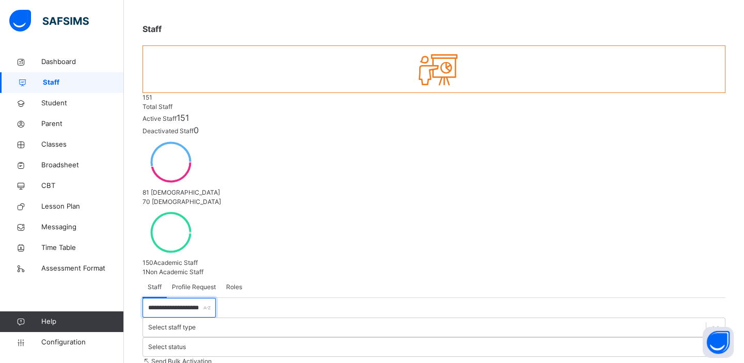
scroll to position [90, 0]
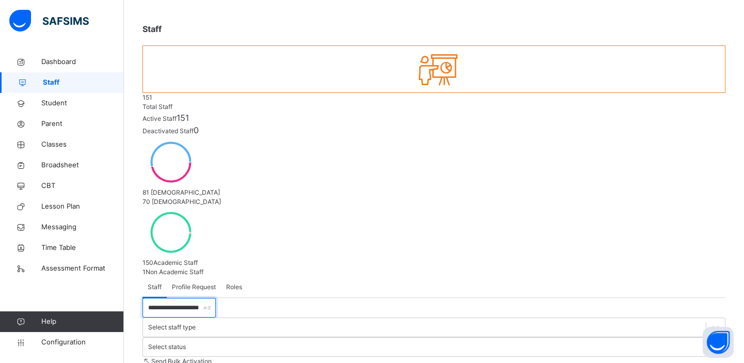
drag, startPoint x: 225, startPoint y: 190, endPoint x: 137, endPoint y: 185, distance: 87.8
type input "**********"
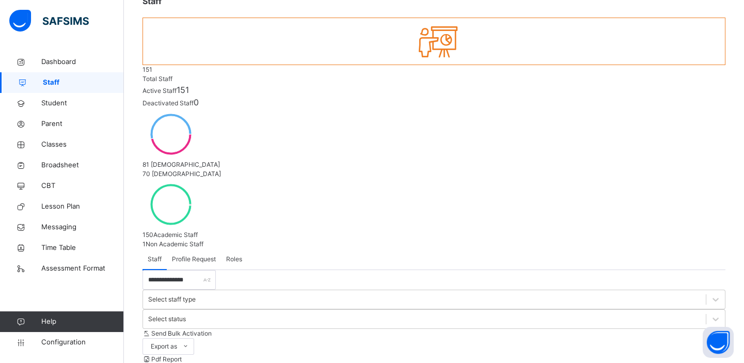
scroll to position [76, 0]
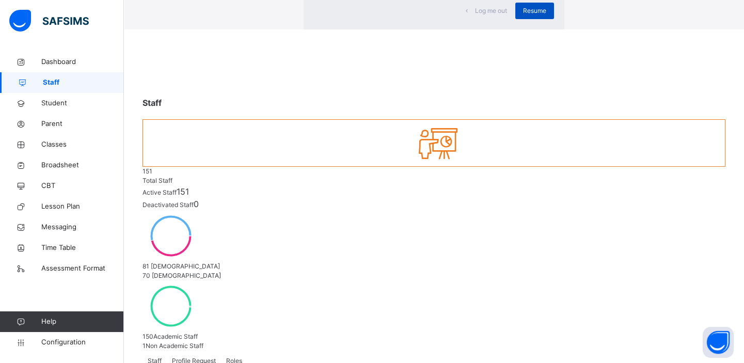
click at [523, 15] on span "Resume" at bounding box center [534, 10] width 23 height 9
